Goal: Task Accomplishment & Management: Use online tool/utility

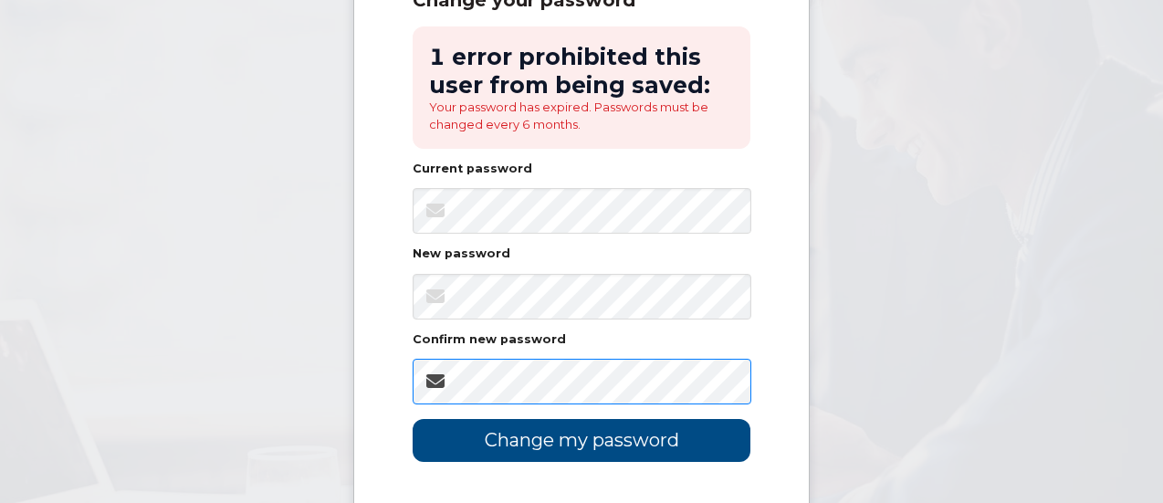
scroll to position [365, 0]
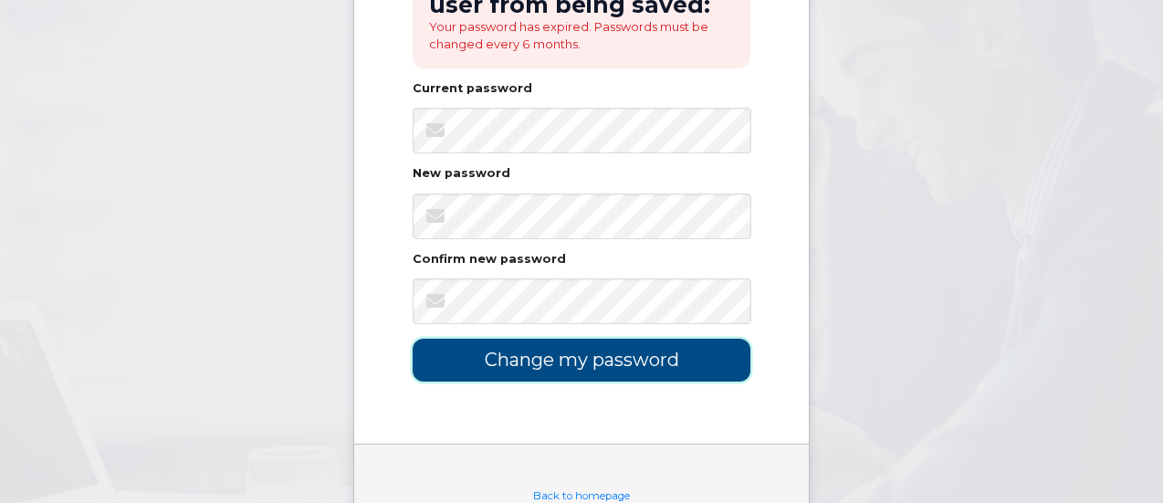
click at [615, 355] on input "Change my password" at bounding box center [582, 360] width 338 height 43
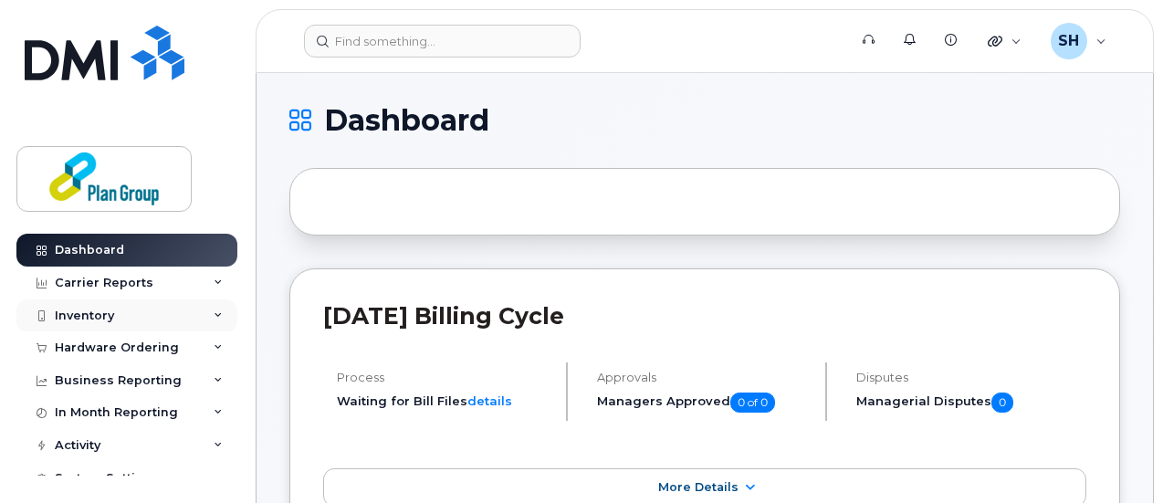
click at [207, 309] on div "Inventory" at bounding box center [126, 315] width 221 height 33
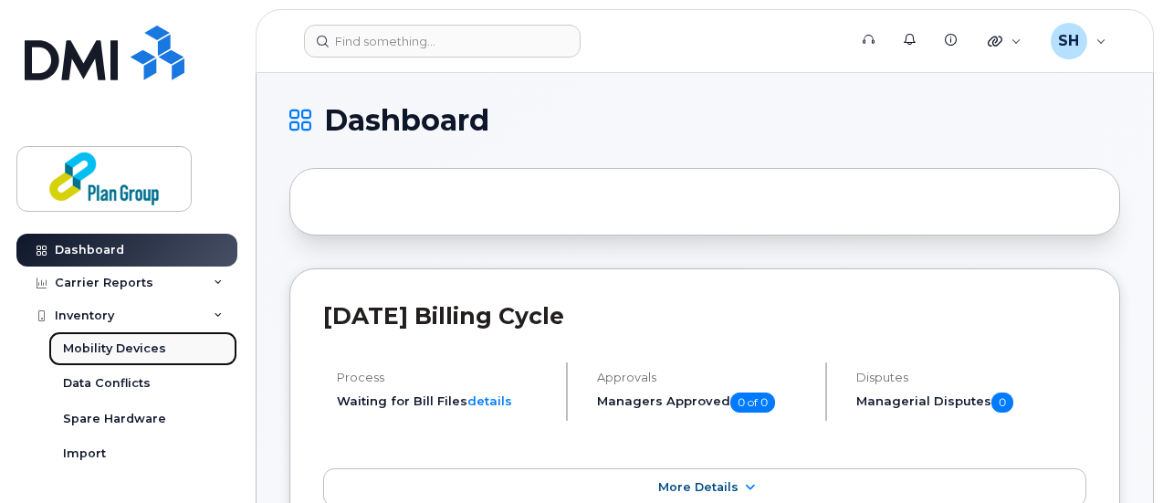
click at [144, 358] on link "Mobility Devices" at bounding box center [142, 348] width 189 height 35
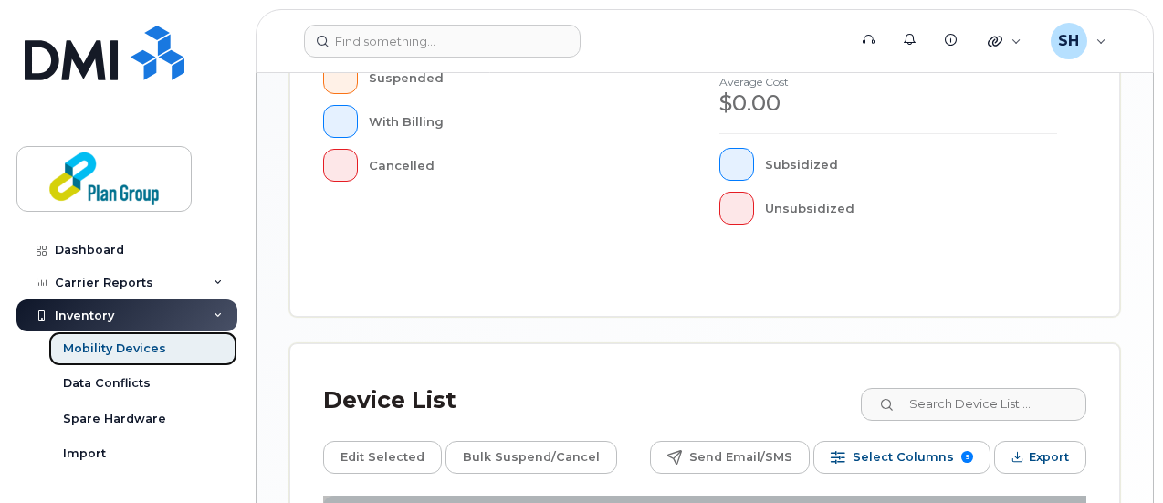
scroll to position [913, 0]
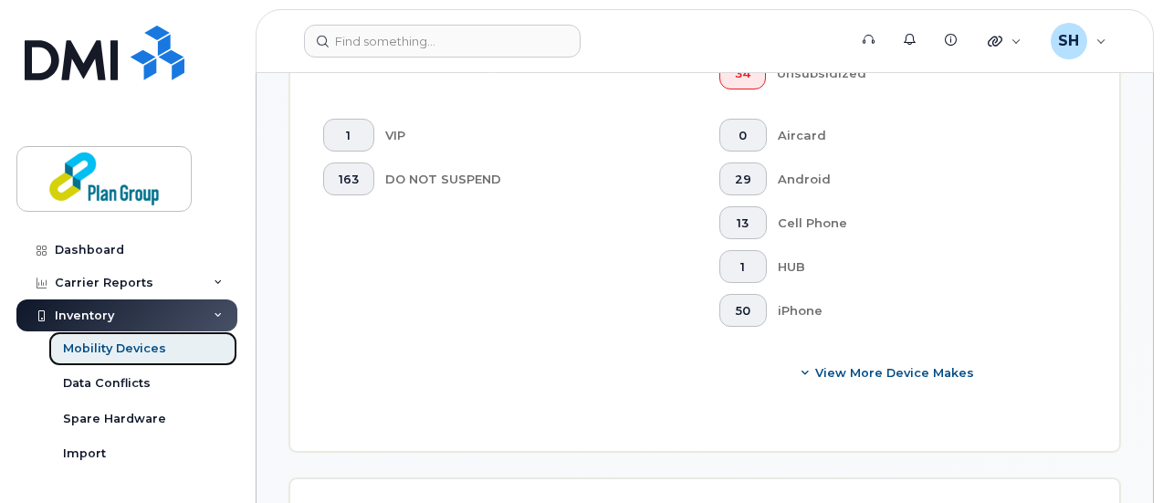
scroll to position [960, 0]
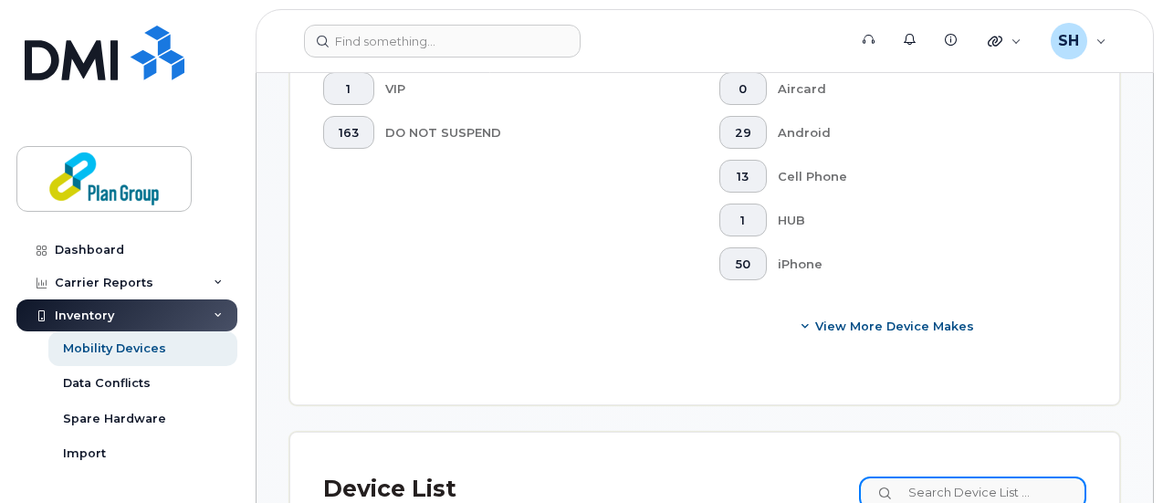
click at [999, 477] on input at bounding box center [972, 493] width 227 height 33
type input "5"
type input "1"
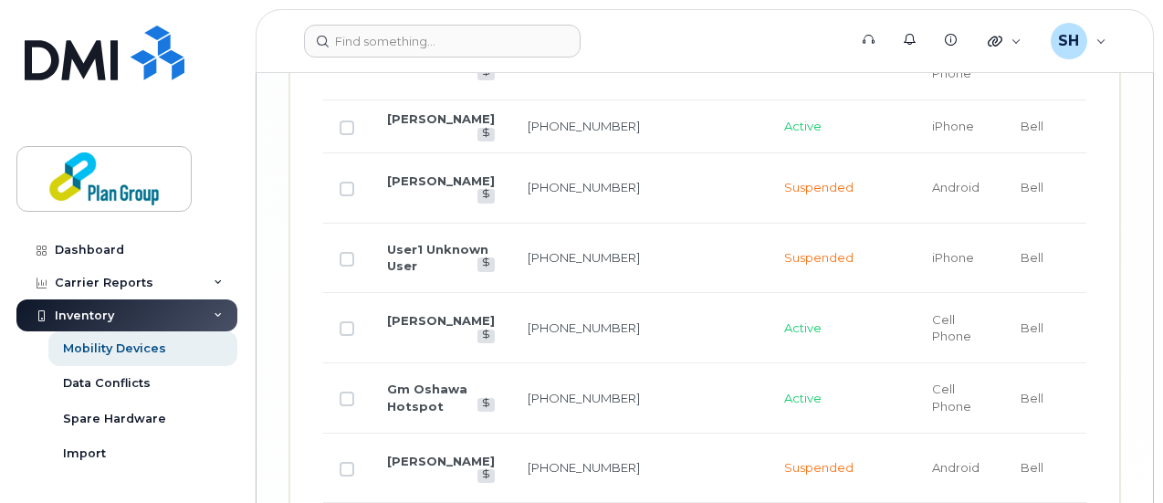
scroll to position [4304, 0]
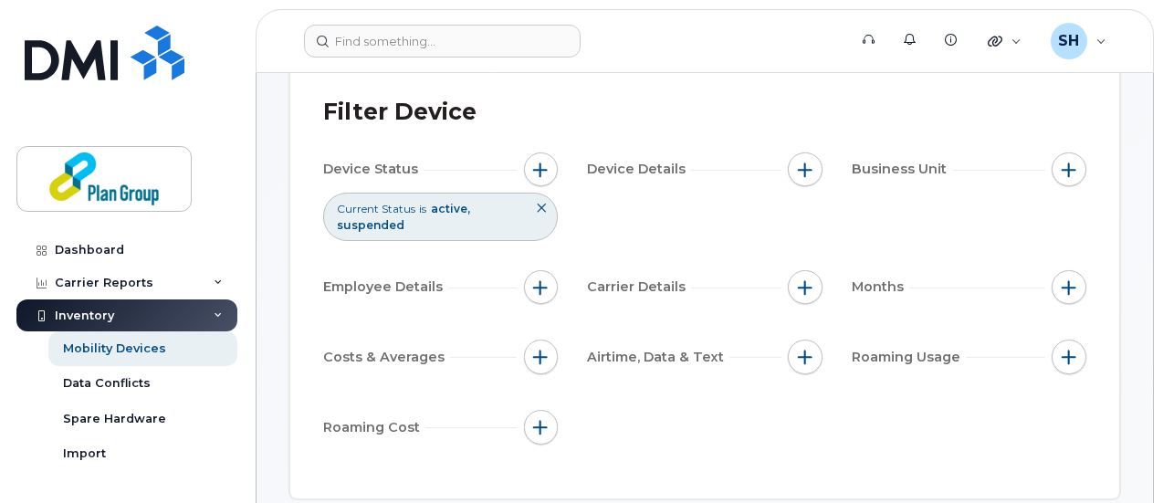
scroll to position [0, 0]
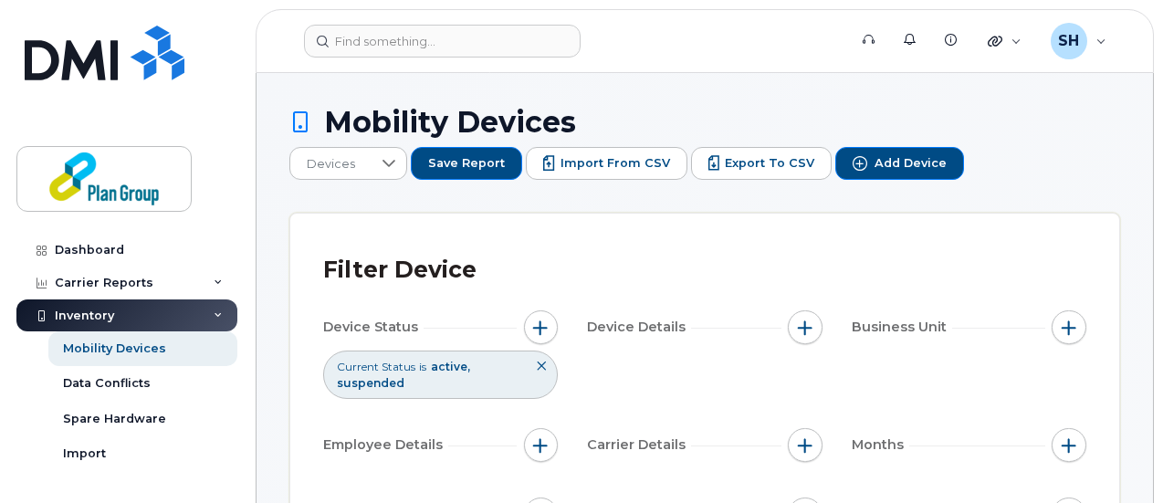
click at [544, 361] on icon at bounding box center [541, 366] width 11 height 11
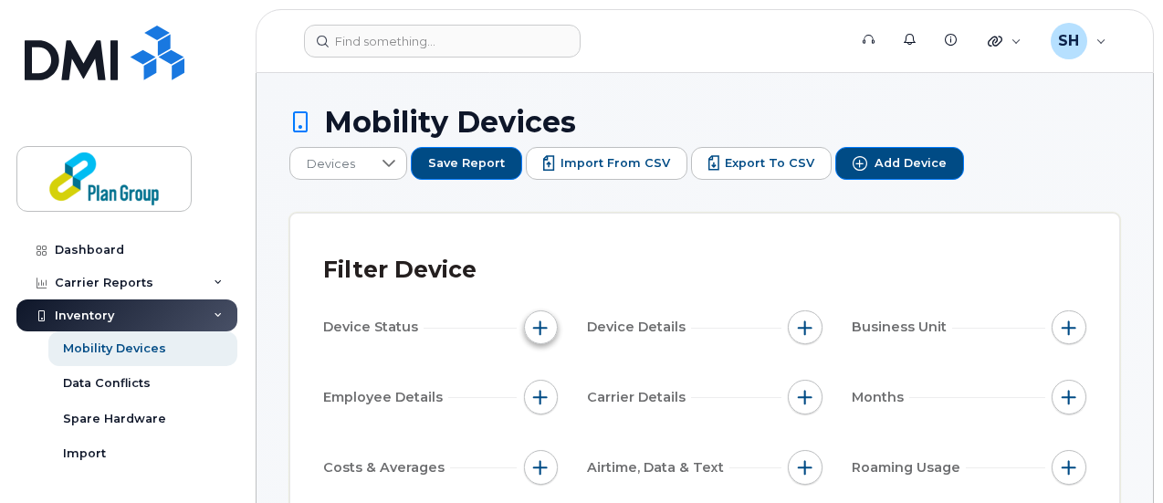
click at [533, 320] on span "button" at bounding box center [540, 327] width 15 height 15
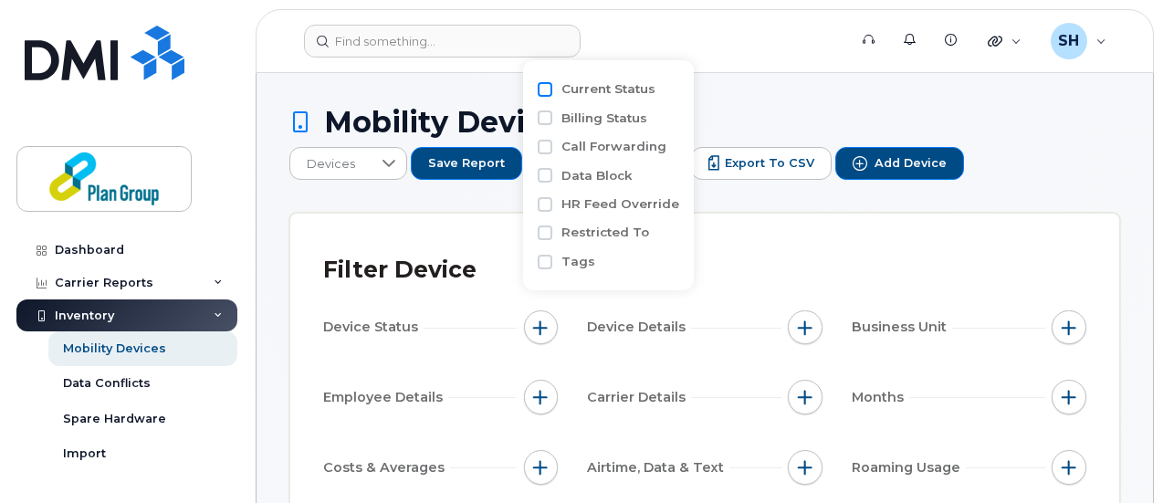
click at [544, 86] on input "Current Status" at bounding box center [545, 89] width 15 height 15
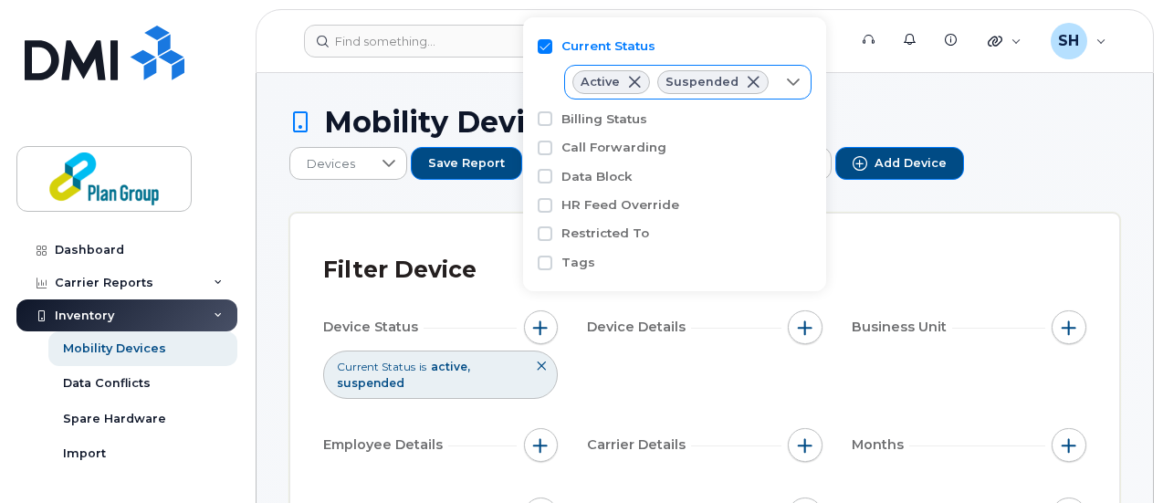
click at [635, 77] on span at bounding box center [634, 82] width 15 height 15
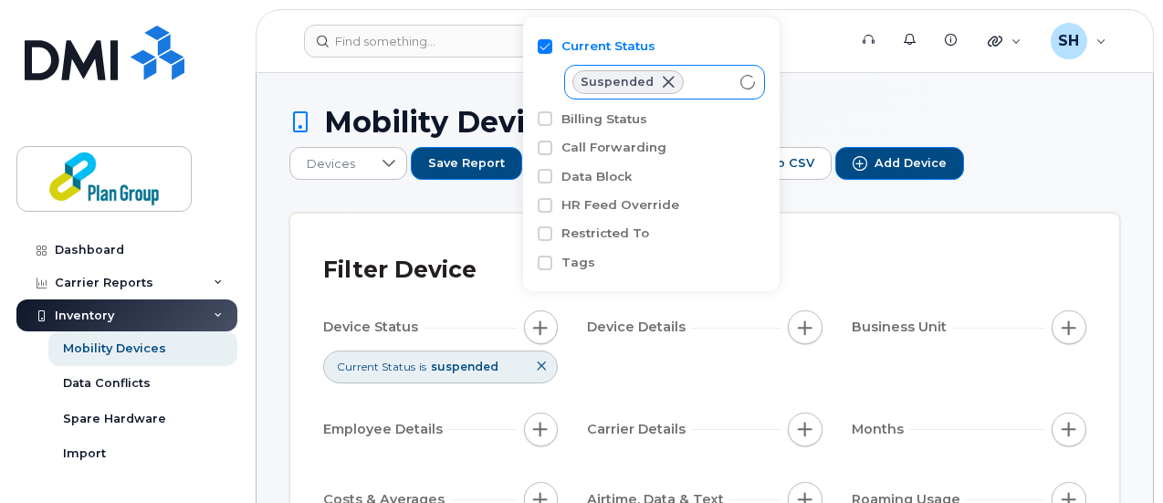
click at [666, 81] on span at bounding box center [668, 82] width 15 height 15
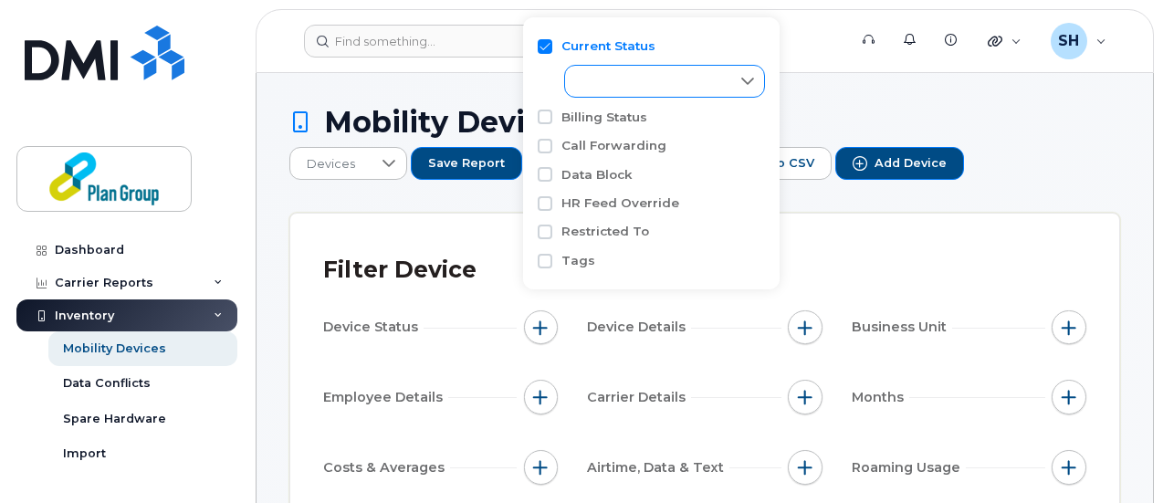
click at [880, 246] on div "Filter Device" at bounding box center [704, 269] width 763 height 47
click at [639, 47] on label "Current Status" at bounding box center [608, 45] width 94 height 17
click at [552, 47] on input "Current Status" at bounding box center [545, 46] width 15 height 15
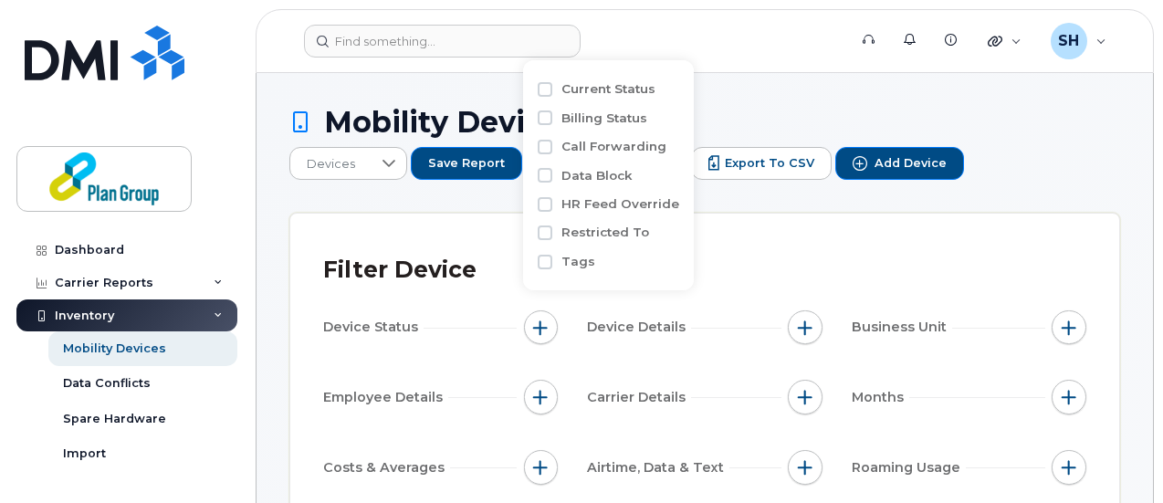
click at [598, 90] on label "Current Status" at bounding box center [608, 88] width 94 height 17
click at [552, 90] on input "Current Status" at bounding box center [545, 89] width 15 height 15
checkbox input "true"
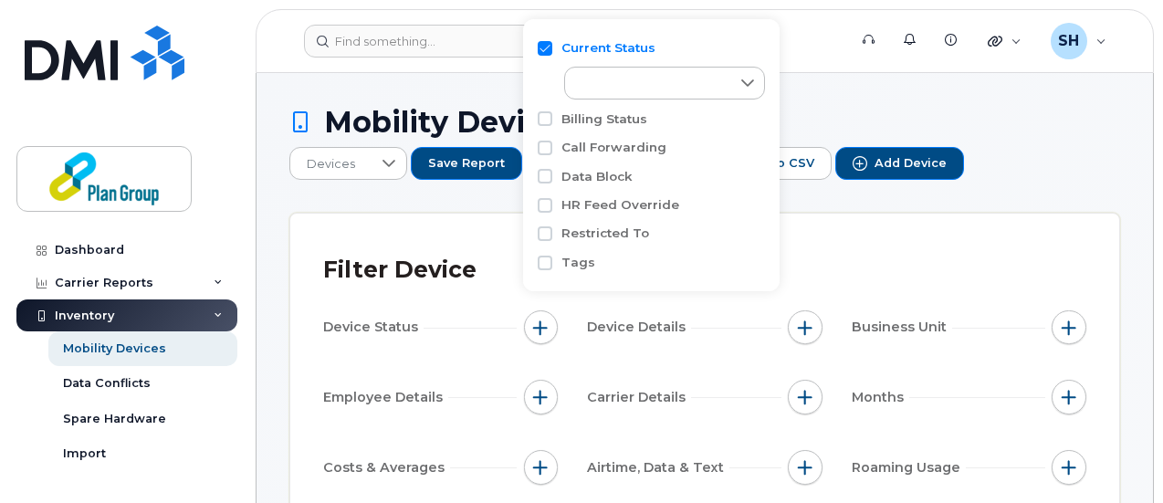
click at [938, 223] on div "Filter Device Device Status Device Details Business Unit Employee Details Carri…" at bounding box center [704, 411] width 829 height 395
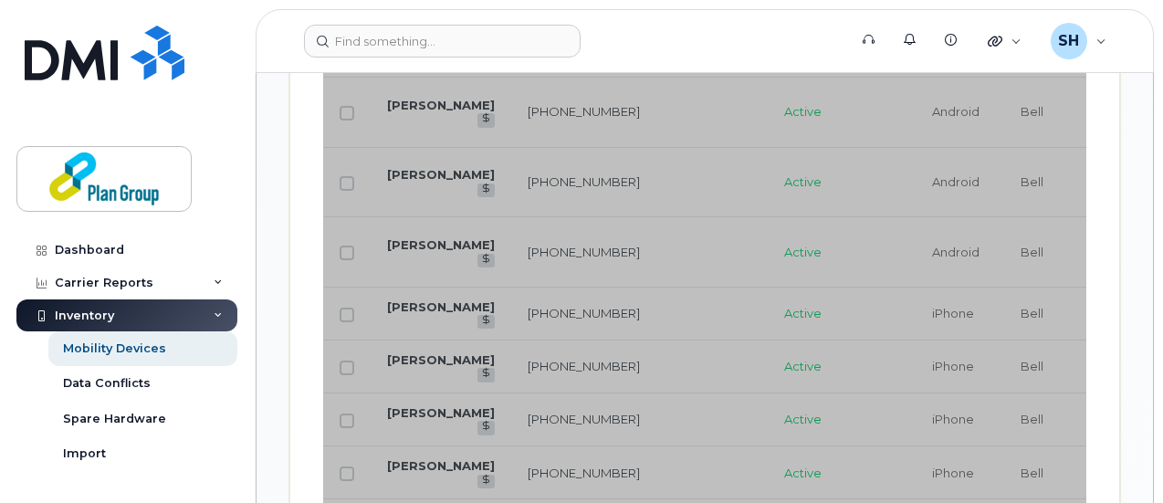
scroll to position [2100, 0]
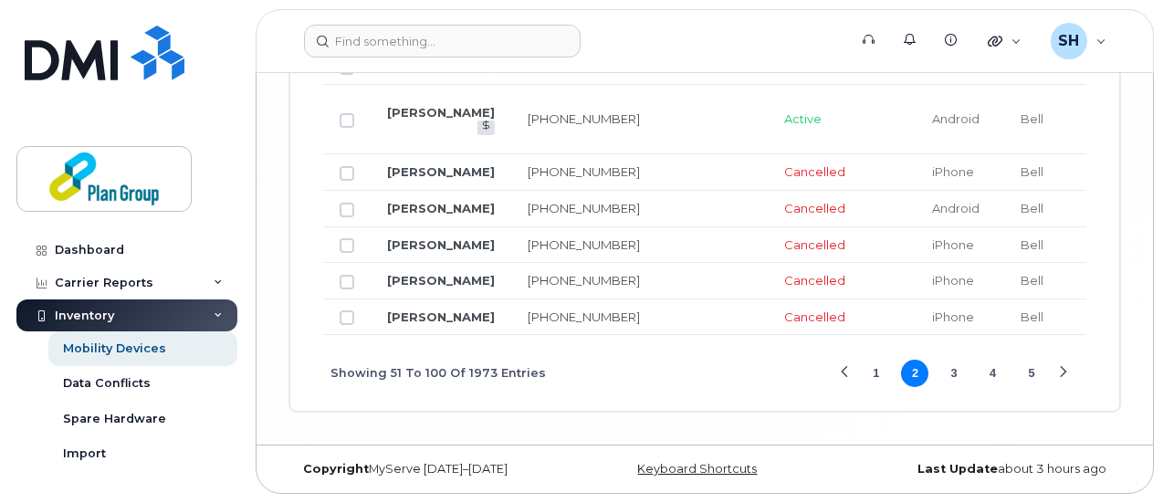
scroll to position [3697, 0]
click at [995, 375] on button "4" at bounding box center [993, 373] width 27 height 27
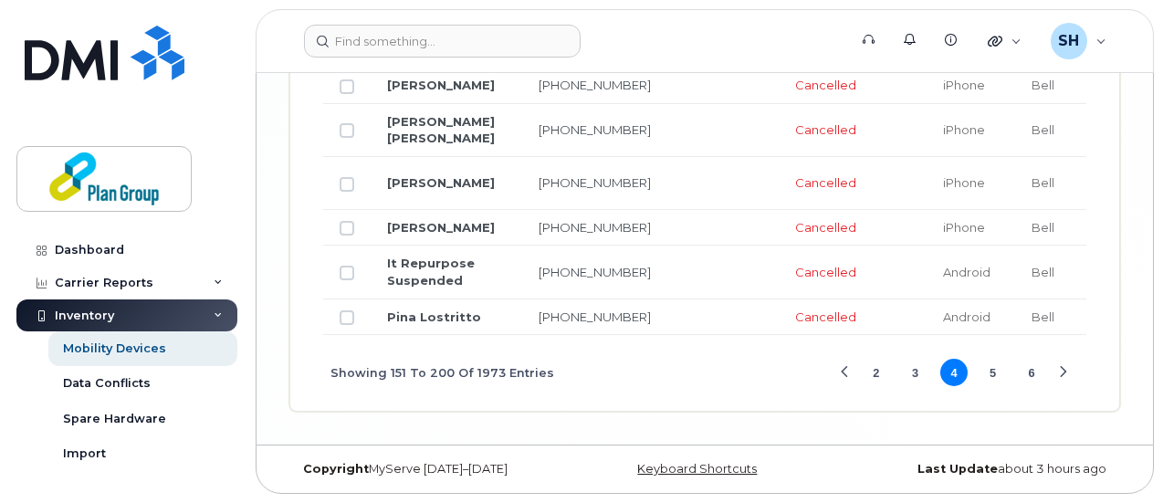
scroll to position [3612, 0]
click at [997, 372] on button "5" at bounding box center [993, 372] width 27 height 27
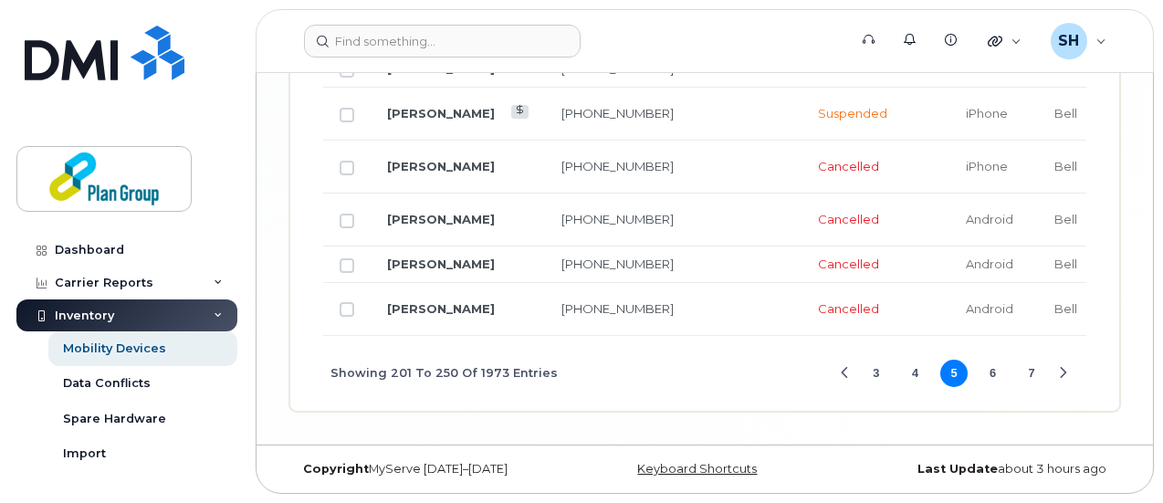
click at [995, 387] on button "6" at bounding box center [993, 373] width 27 height 27
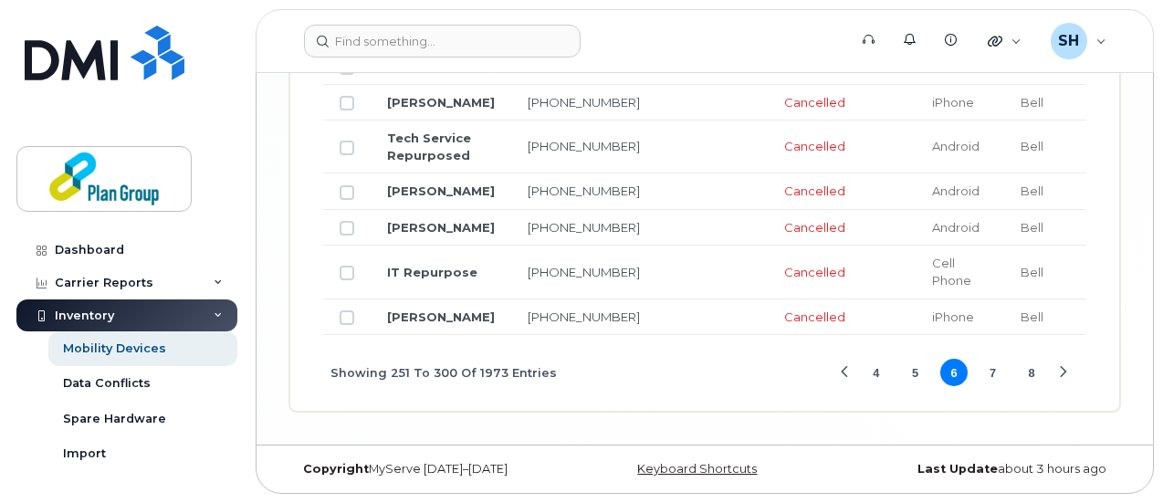
scroll to position [3595, 0]
click at [996, 374] on button "7" at bounding box center [993, 372] width 27 height 27
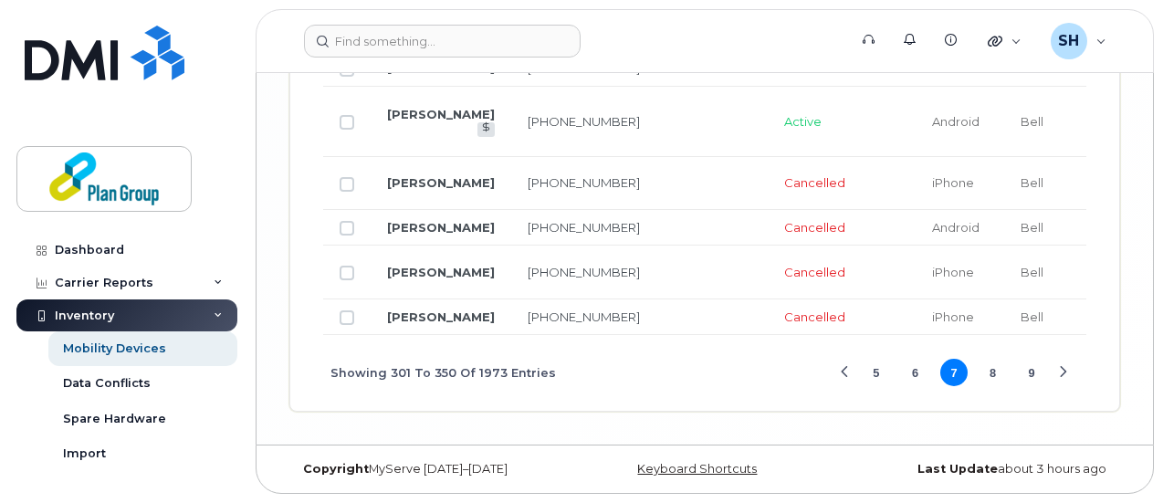
click at [995, 386] on button "8" at bounding box center [993, 372] width 27 height 27
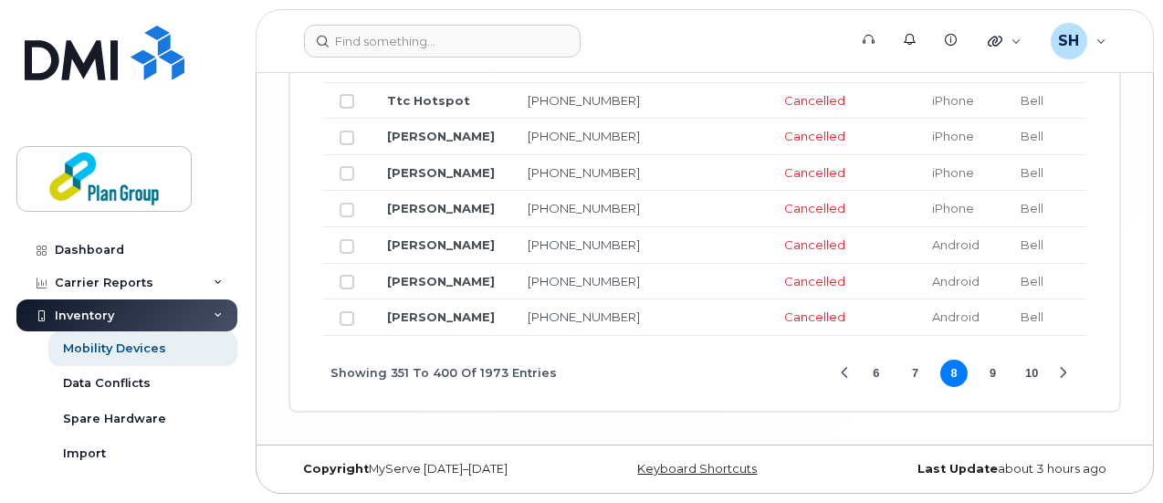
click at [991, 387] on button "9" at bounding box center [993, 373] width 27 height 27
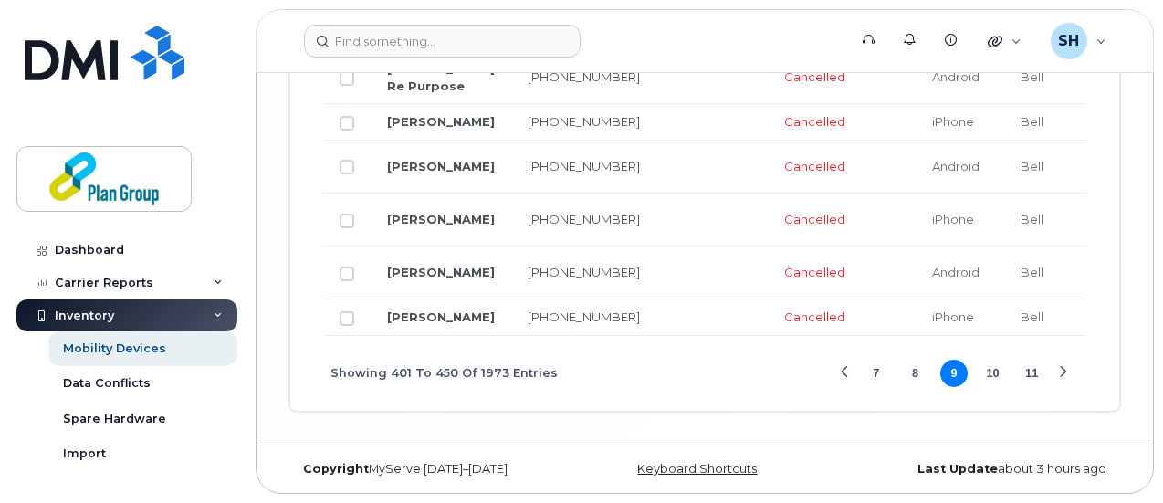
click at [995, 387] on button "10" at bounding box center [993, 373] width 27 height 27
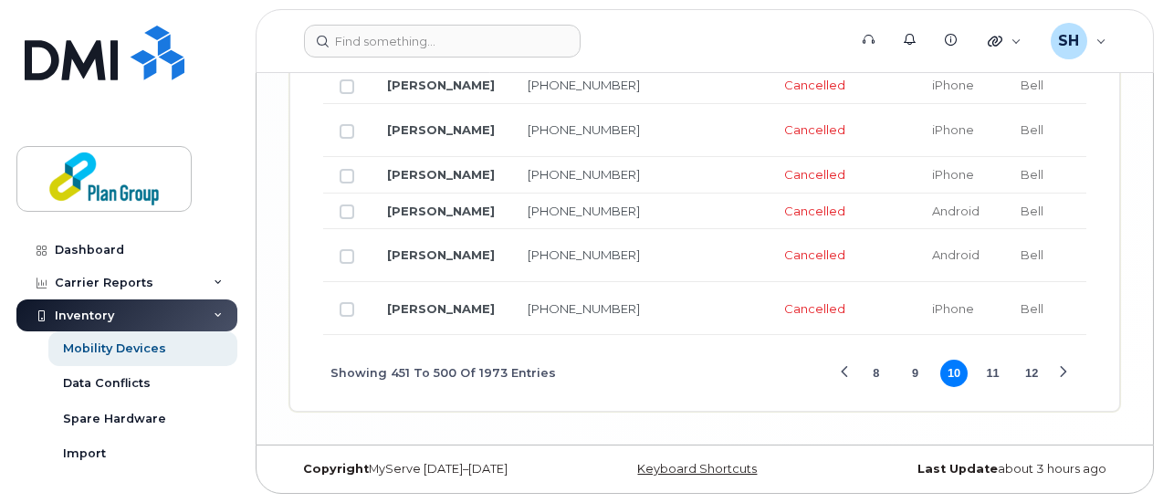
scroll to position [3544, 0]
click at [996, 375] on button "11" at bounding box center [993, 373] width 27 height 27
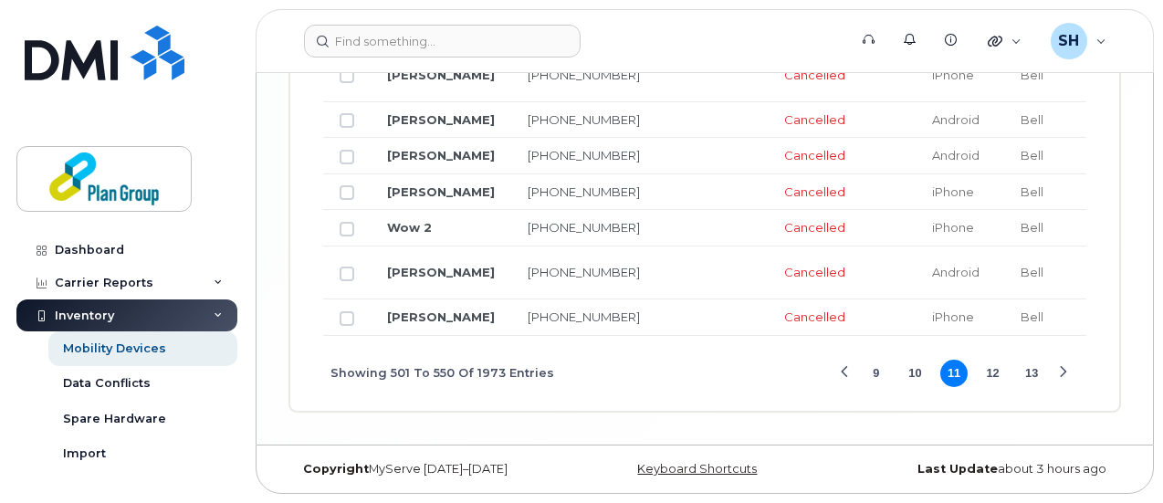
click at [1037, 387] on button "13" at bounding box center [1031, 373] width 27 height 27
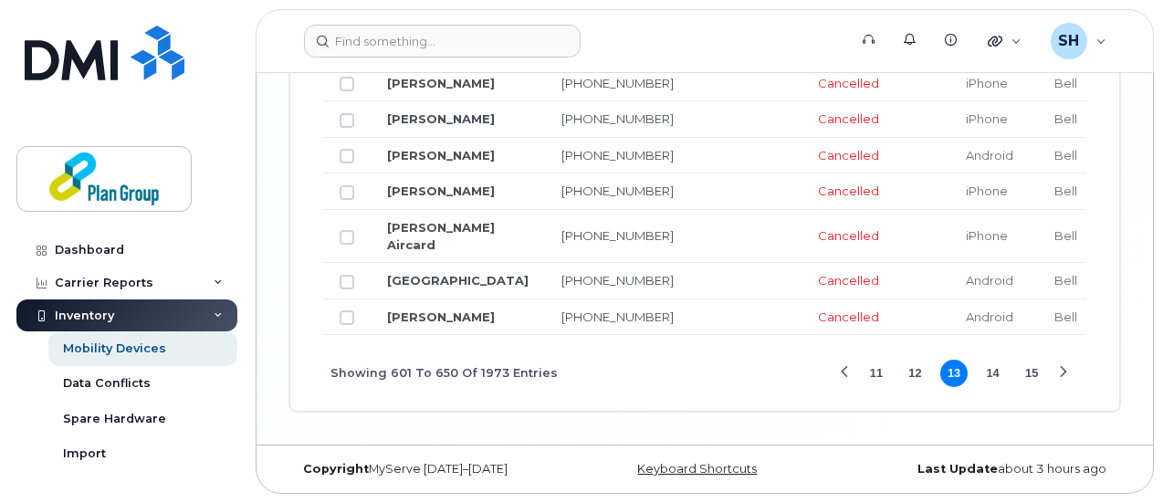
scroll to position [3697, 0]
click at [1033, 372] on button "15" at bounding box center [1031, 373] width 27 height 27
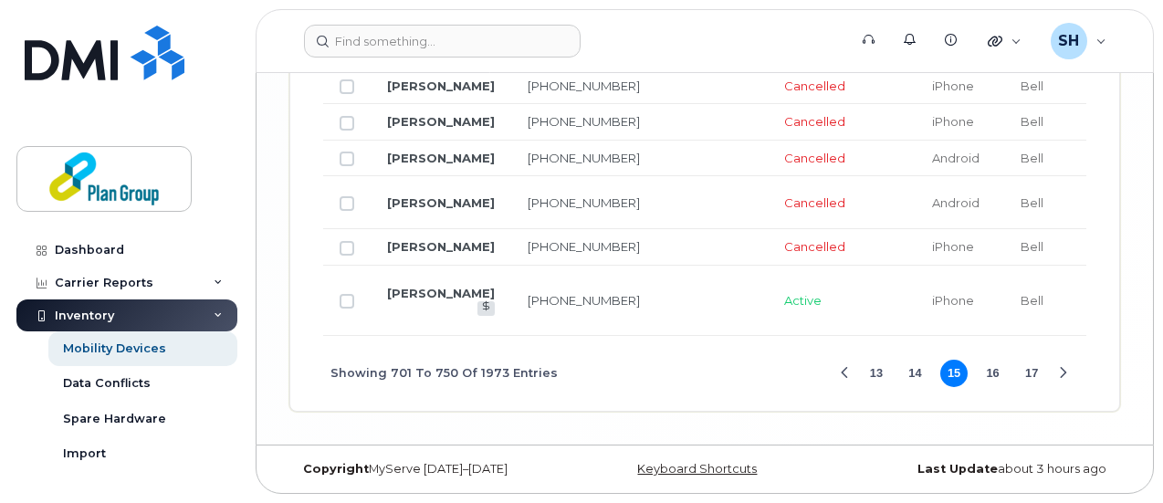
scroll to position [3612, 0]
click at [1065, 378] on div "Next Page" at bounding box center [1063, 374] width 12 height 12
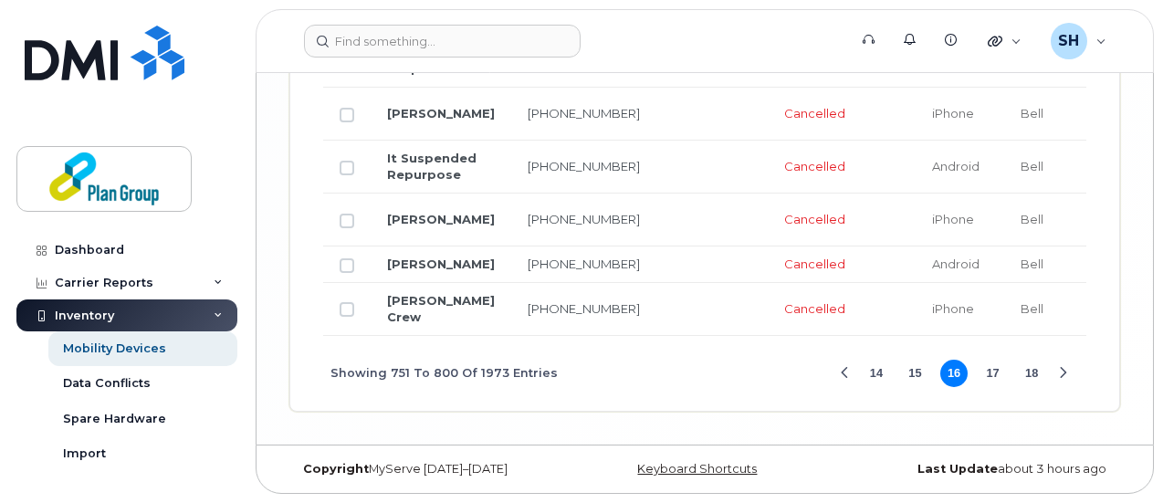
click at [1065, 372] on div "Next Page" at bounding box center [1063, 374] width 12 height 12
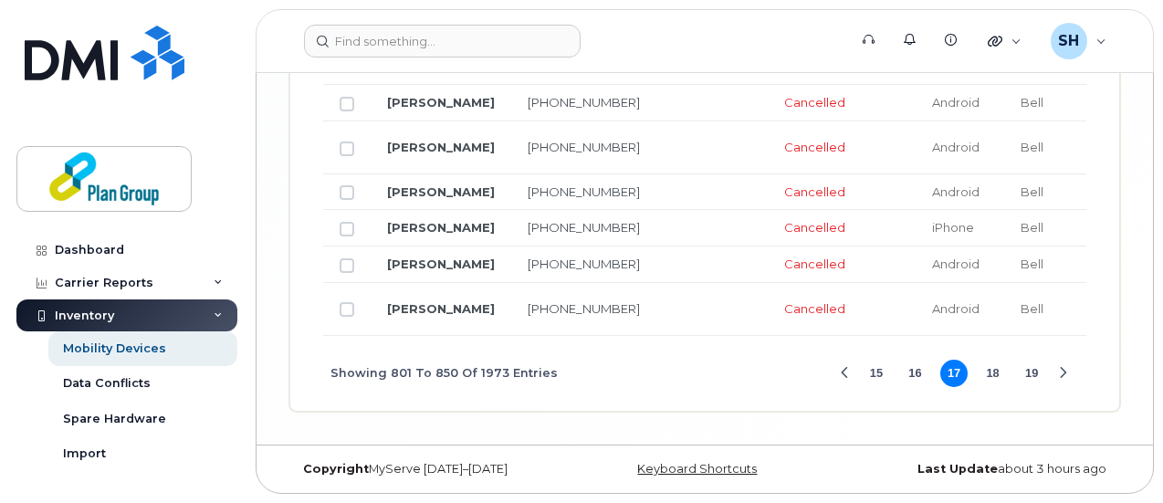
click at [1065, 372] on div "Next Page" at bounding box center [1063, 374] width 12 height 12
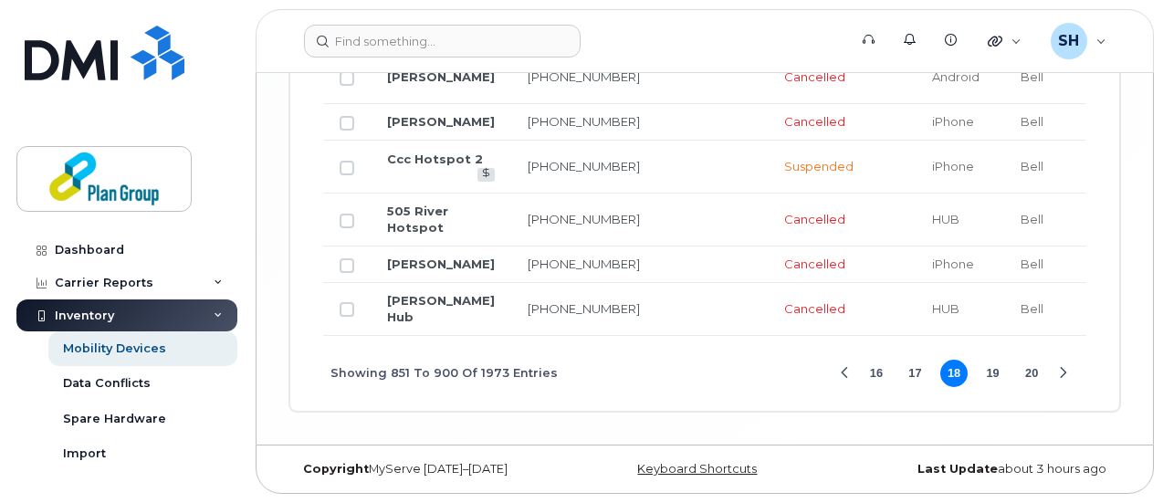
click at [1104, 336] on td at bounding box center [1161, 309] width 114 height 53
click at [1063, 380] on div "Next Page" at bounding box center [1063, 374] width 12 height 12
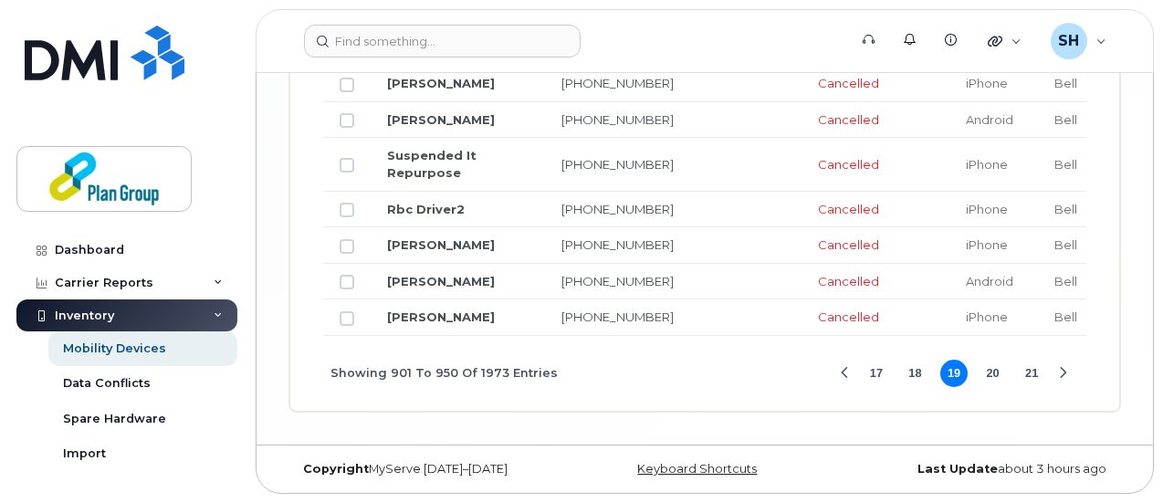
click at [1037, 371] on button "21" at bounding box center [1031, 373] width 27 height 27
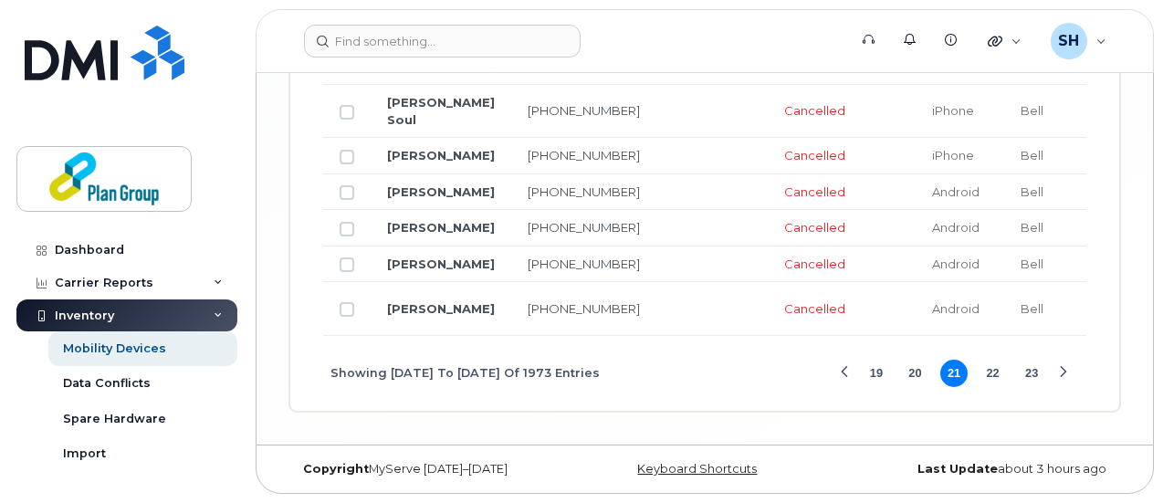
click at [1061, 372] on div "Next Page" at bounding box center [1063, 373] width 12 height 12
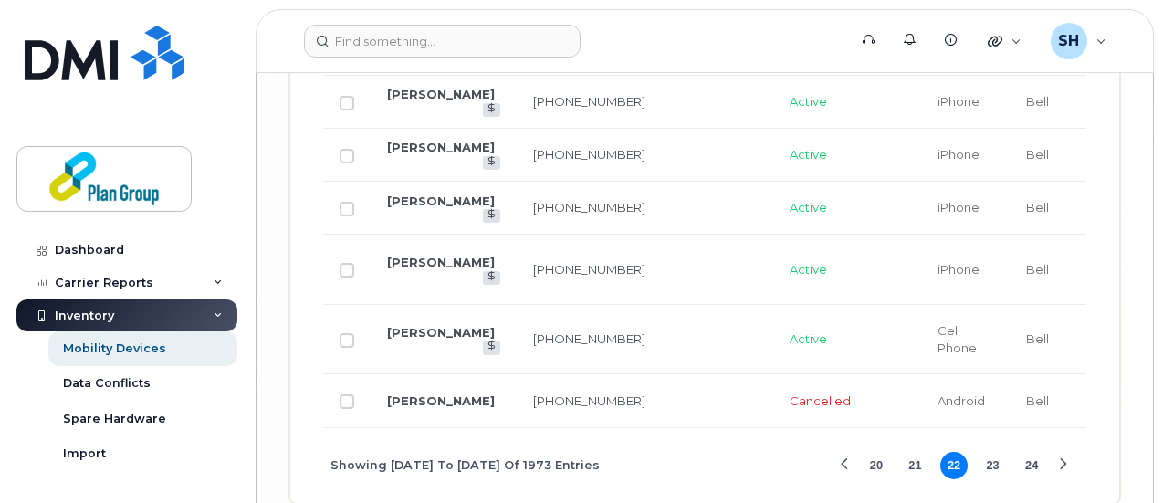
scroll to position [3815, 0]
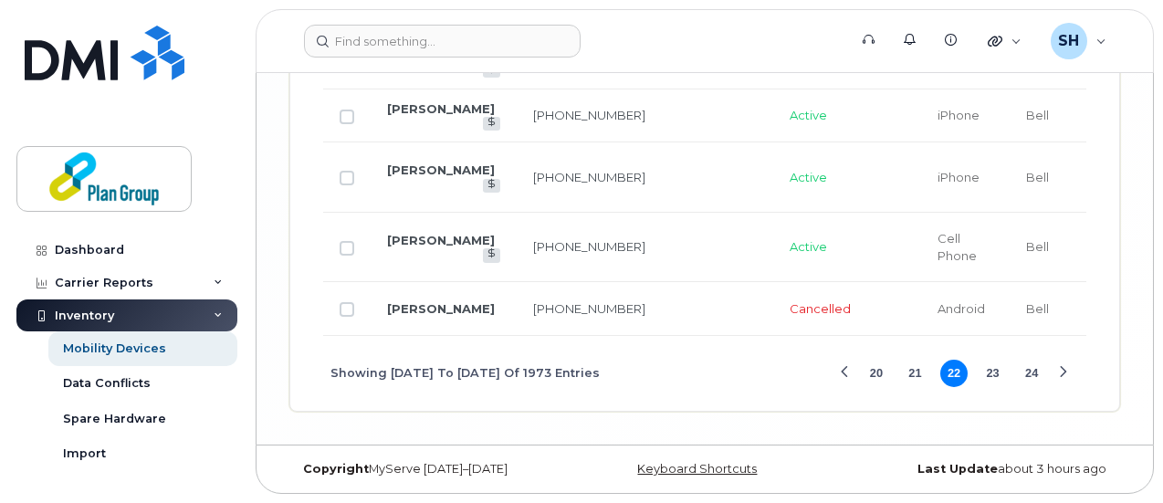
click at [1029, 372] on button "24" at bounding box center [1031, 373] width 27 height 27
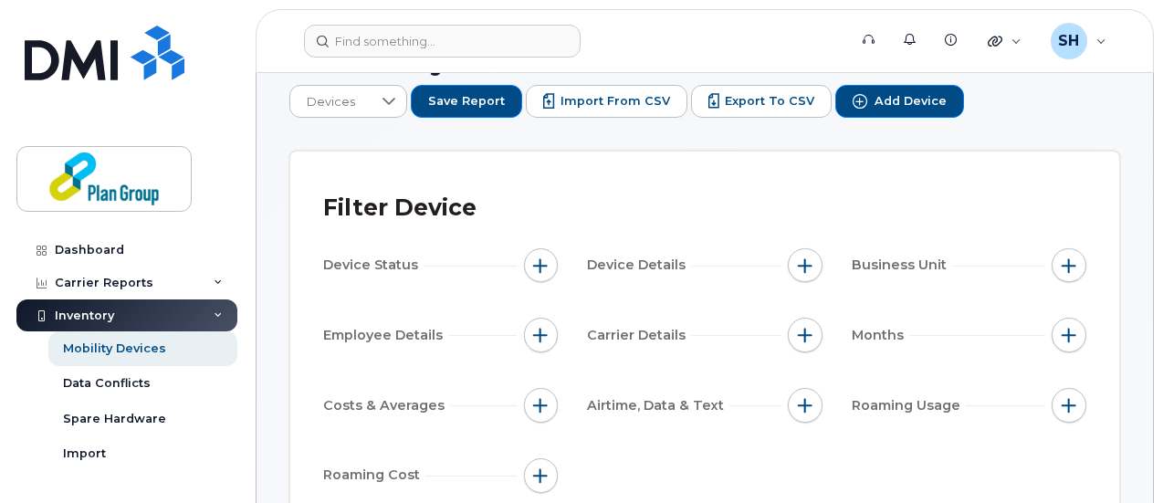
scroll to position [91, 0]
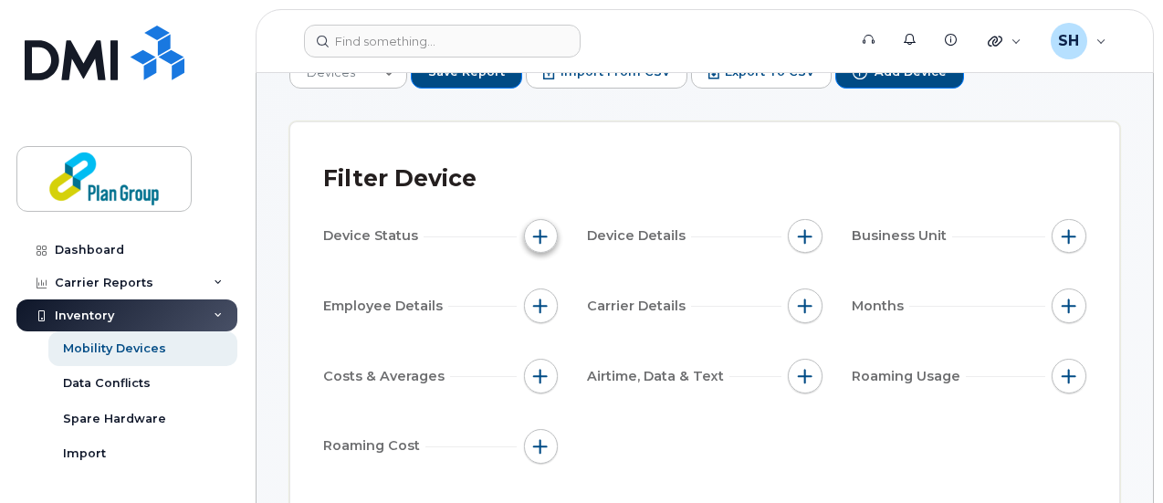
click at [542, 230] on span "button" at bounding box center [540, 236] width 15 height 15
